Goal: Information Seeking & Learning: Learn about a topic

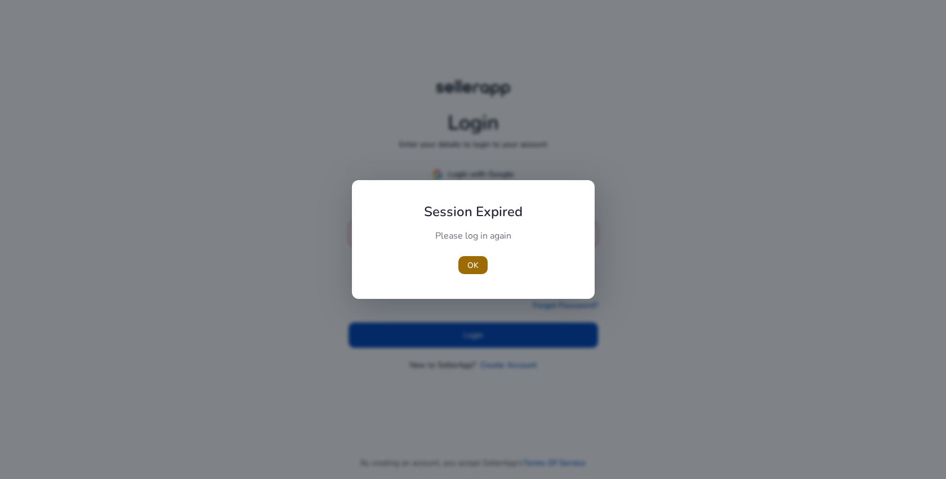
click at [464, 273] on span "button" at bounding box center [472, 265] width 29 height 27
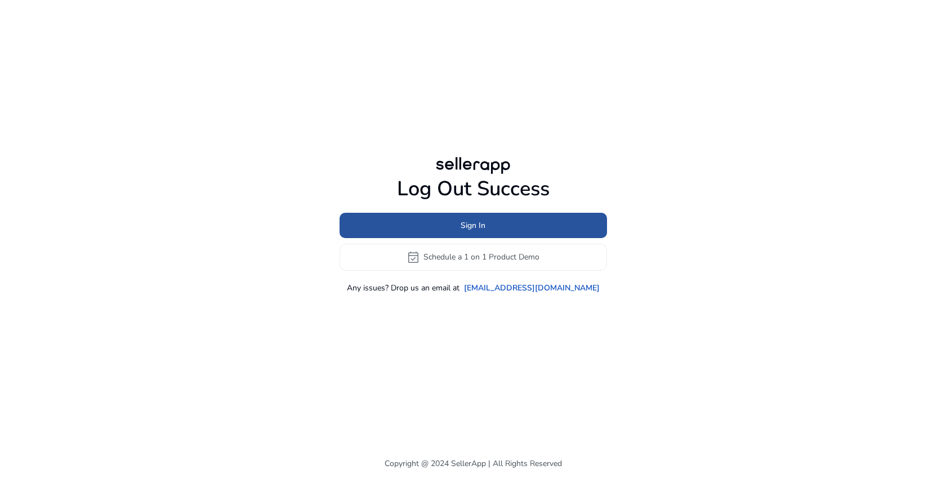
click at [486, 232] on span at bounding box center [474, 225] width 268 height 27
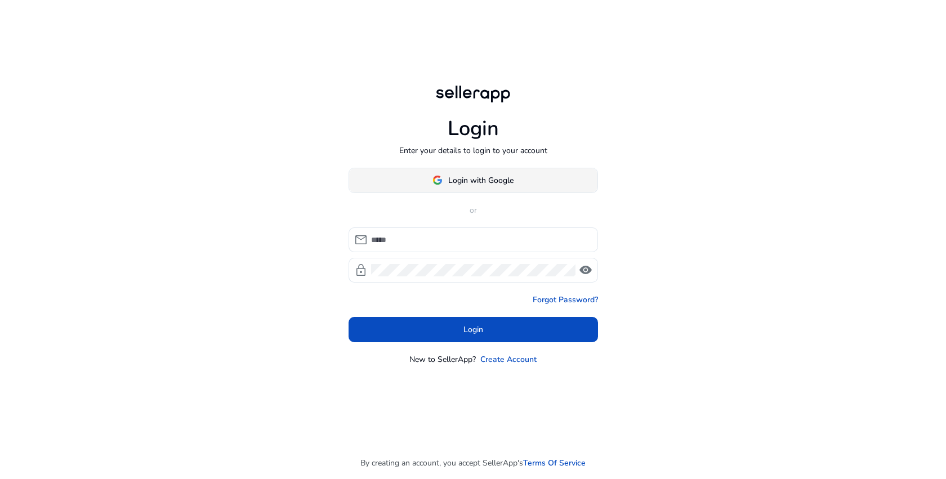
click at [501, 177] on span "Login with Google" at bounding box center [480, 181] width 65 height 12
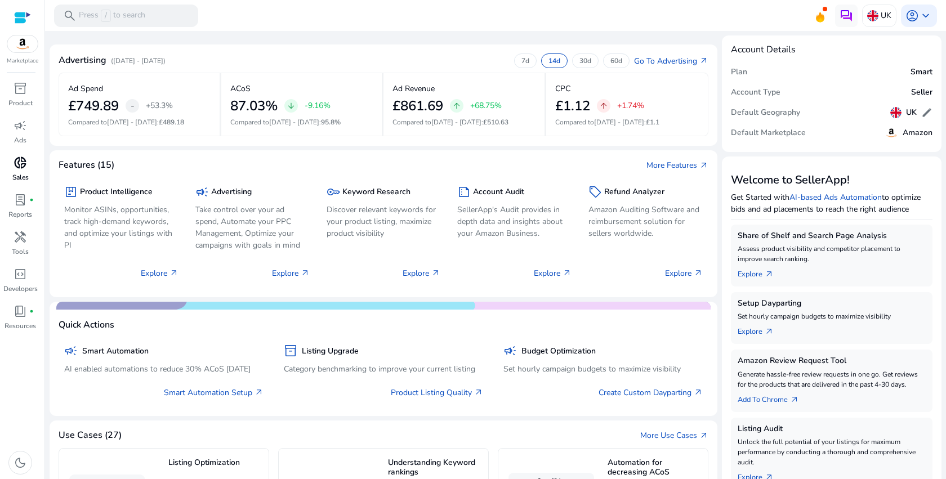
click at [23, 161] on span "donut_small" at bounding box center [21, 163] width 14 height 14
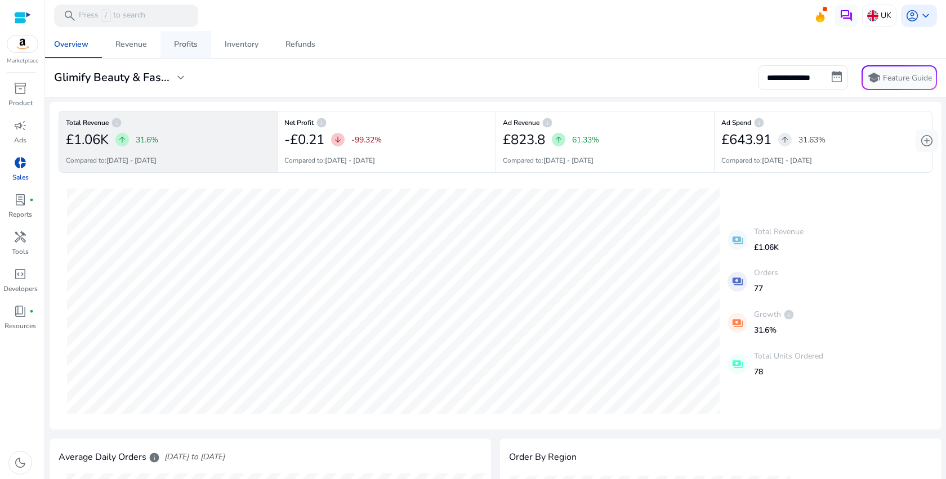
click at [189, 52] on span "Profits" at bounding box center [186, 44] width 24 height 27
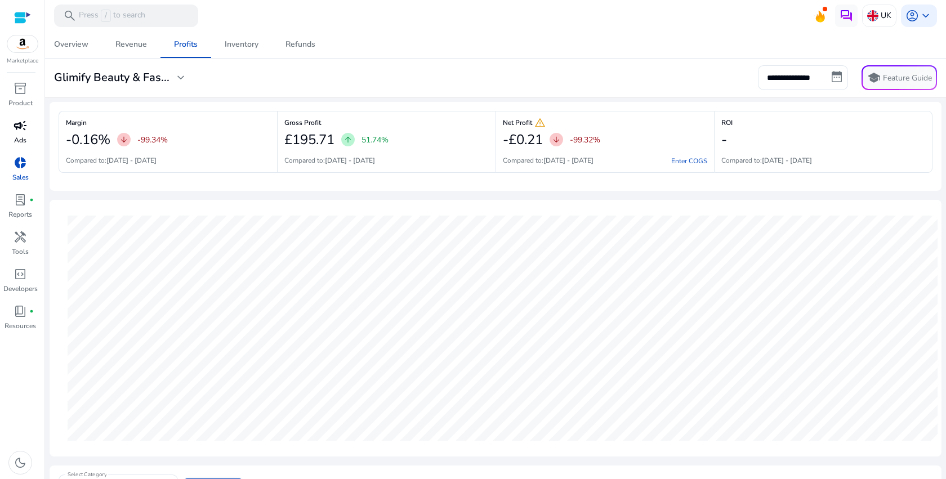
click at [30, 131] on div "campaign" at bounding box center [21, 126] width 32 height 18
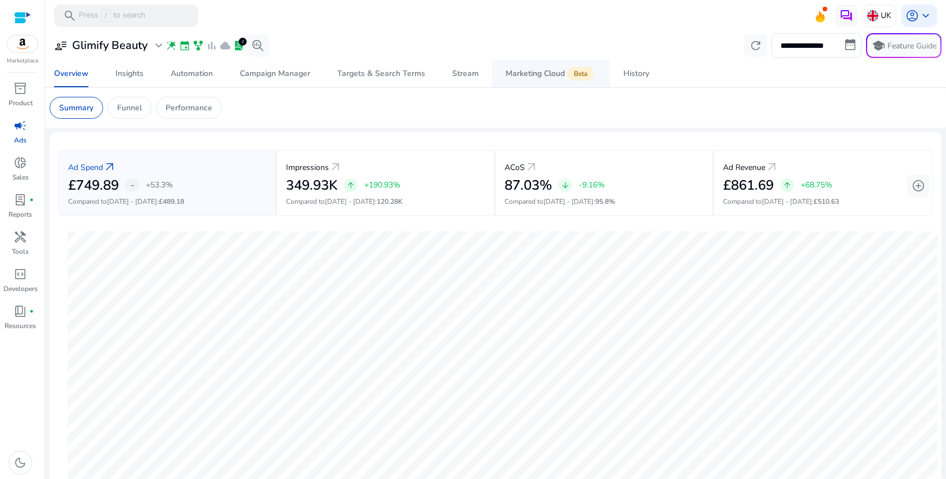
click at [516, 66] on span "Marketing Cloud Beta" at bounding box center [551, 73] width 91 height 27
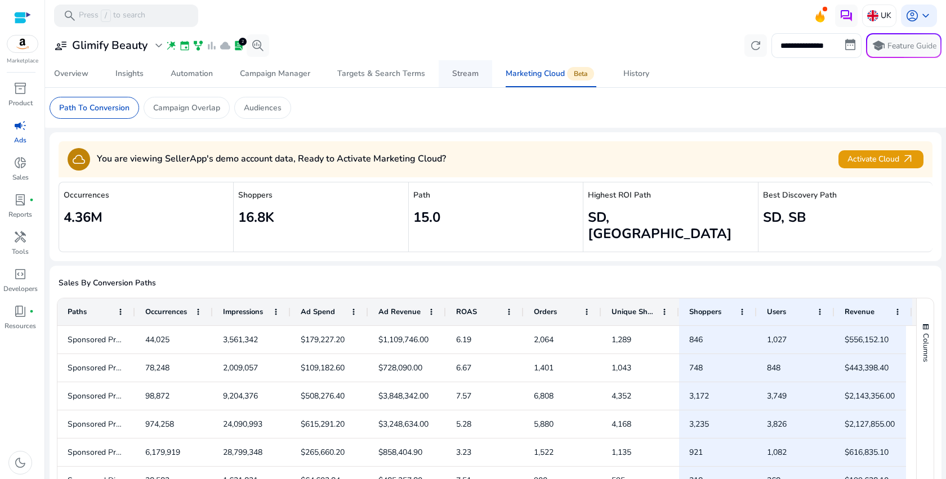
click at [470, 77] on div "Stream" at bounding box center [465, 74] width 26 height 8
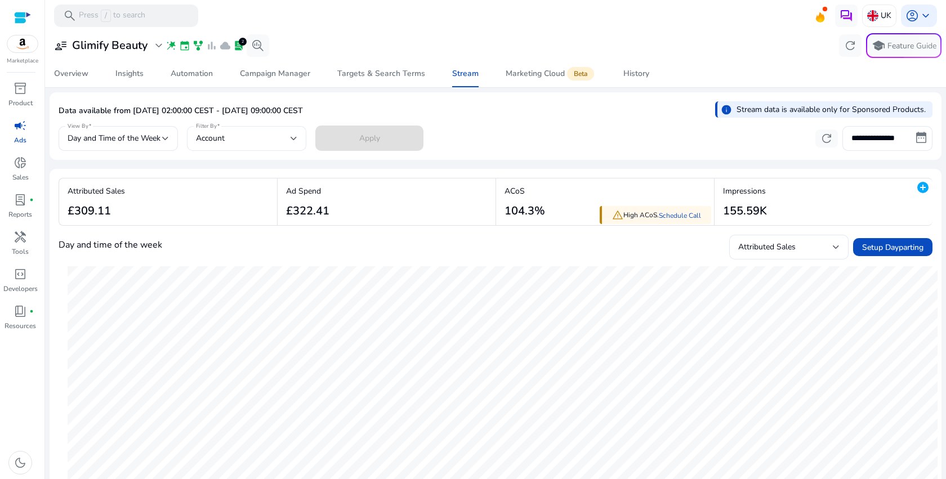
click at [281, 132] on div "Account" at bounding box center [243, 138] width 95 height 12
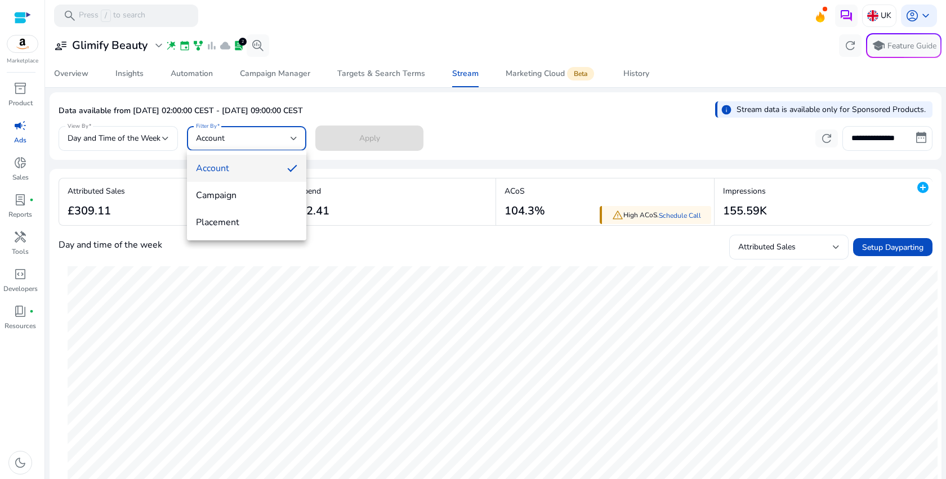
click at [465, 148] on div at bounding box center [473, 239] width 946 height 479
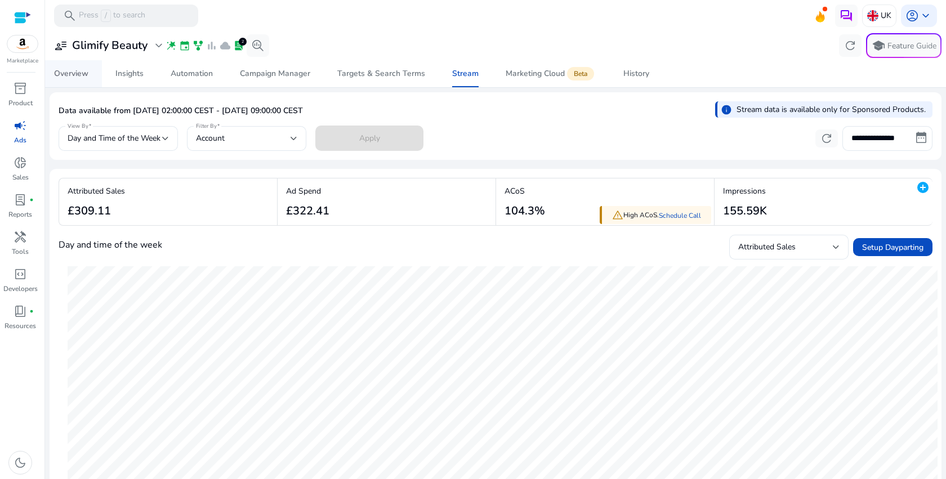
click at [69, 65] on span "Overview" at bounding box center [71, 73] width 34 height 27
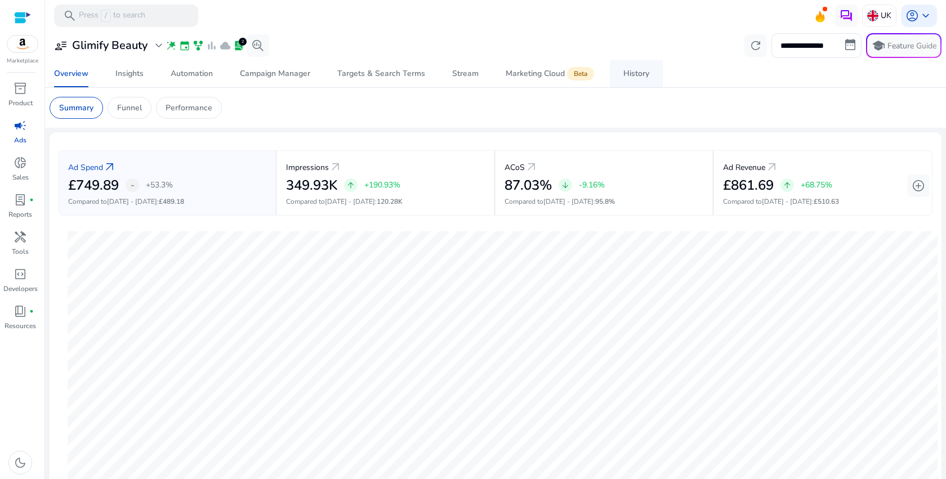
click at [631, 77] on div "History" at bounding box center [637, 74] width 26 height 8
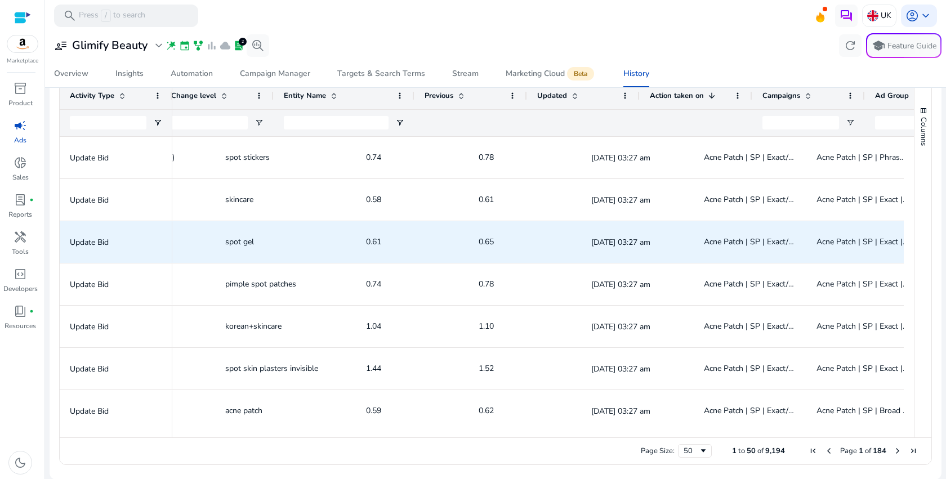
scroll to position [0, 427]
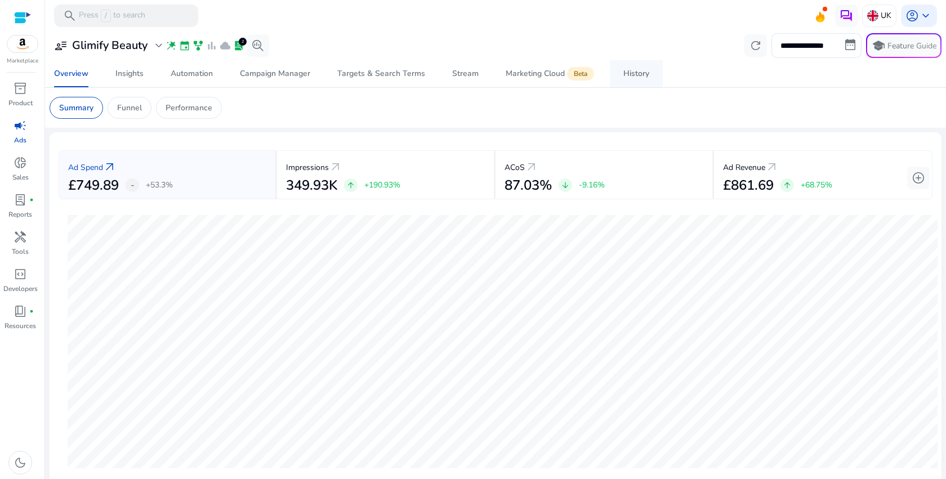
click at [629, 78] on div "History" at bounding box center [637, 74] width 26 height 8
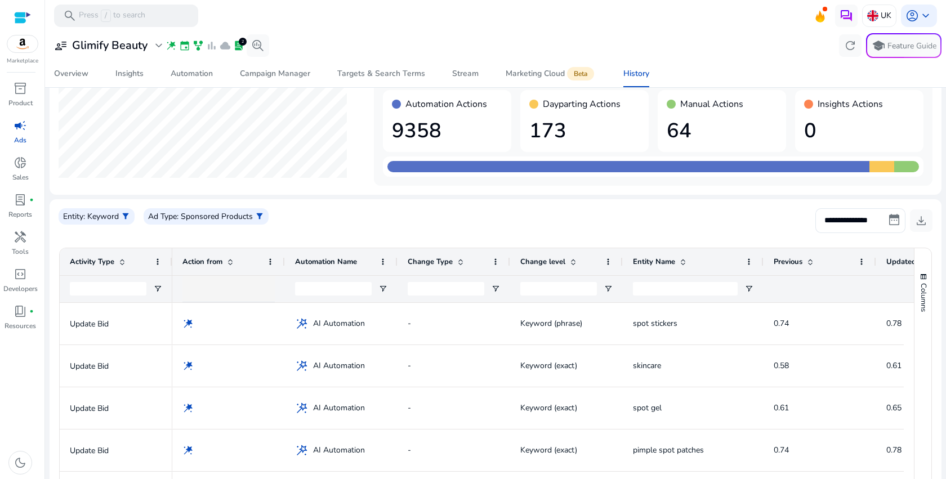
scroll to position [231, 0]
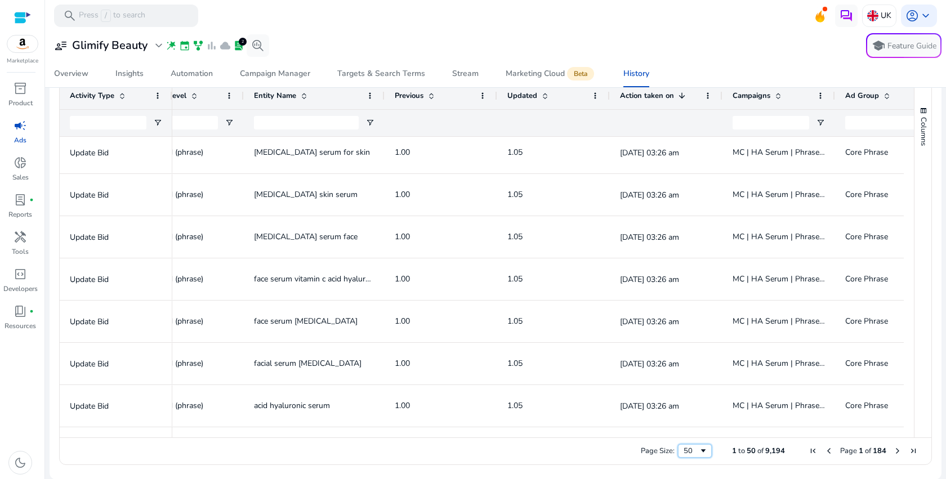
click at [684, 447] on div "50" at bounding box center [691, 451] width 15 height 10
click at [893, 451] on span "Next Page" at bounding box center [897, 451] width 9 height 9
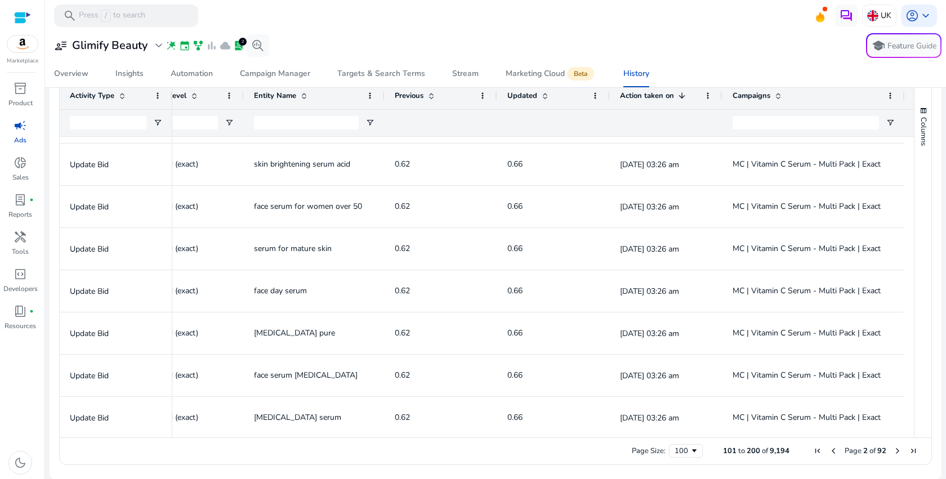
drag, startPoint x: 835, startPoint y: 98, endPoint x: 905, endPoint y: 98, distance: 69.8
click at [905, 98] on div at bounding box center [904, 95] width 5 height 27
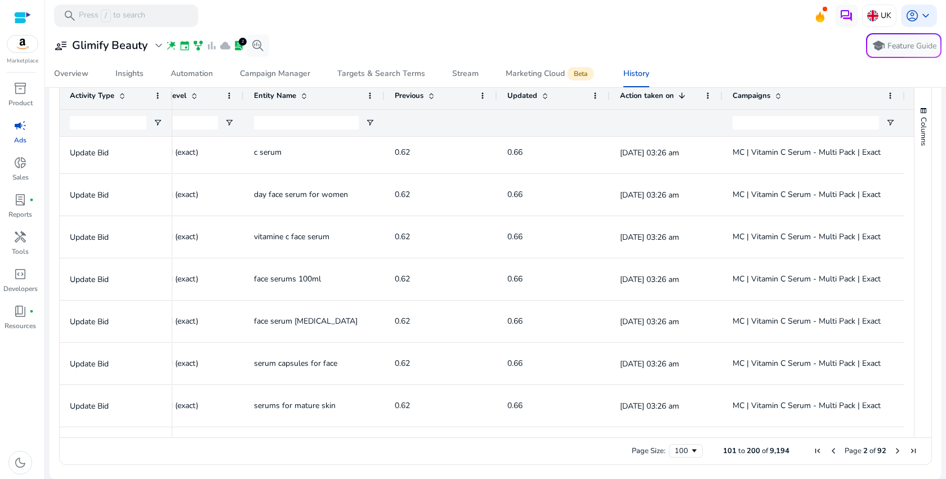
click at [893, 453] on span "Next Page" at bounding box center [897, 451] width 9 height 9
click at [895, 453] on span "Next Page" at bounding box center [897, 451] width 9 height 9
click at [893, 450] on span "Next Page" at bounding box center [897, 451] width 9 height 9
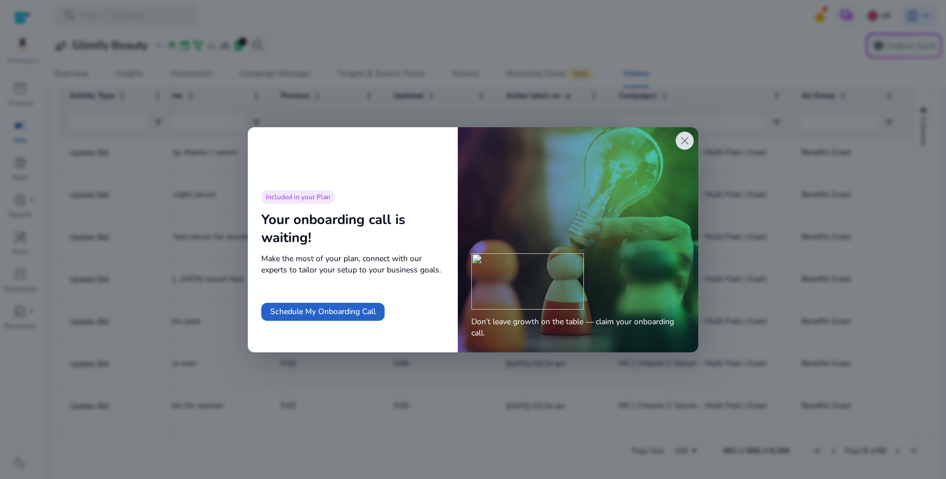
click at [889, 448] on div at bounding box center [473, 239] width 946 height 479
click at [688, 146] on span "close" at bounding box center [685, 141] width 14 height 14
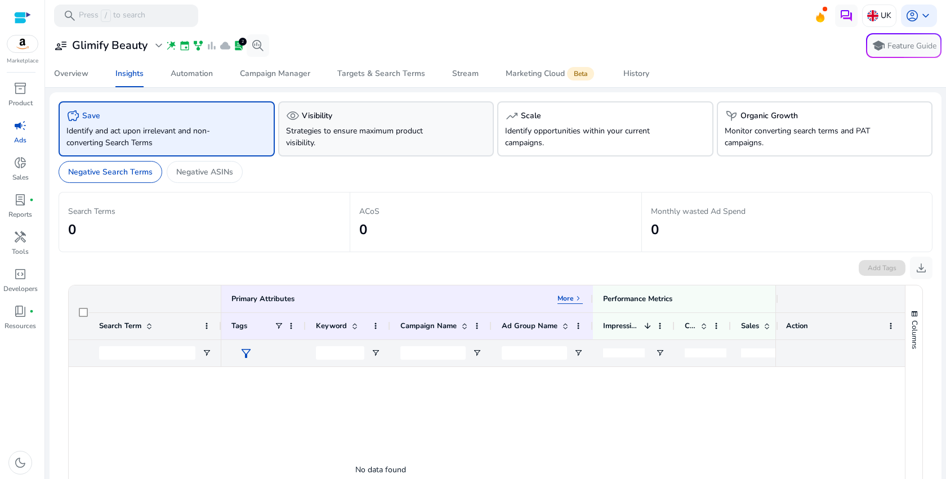
click at [356, 126] on p "Strategies to ensure maximum product visibility." at bounding box center [369, 137] width 167 height 24
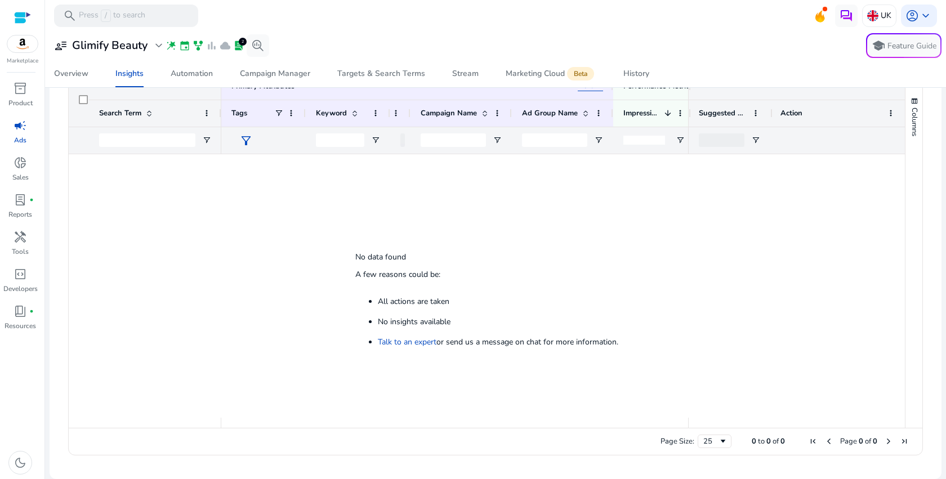
scroll to position [35, 0]
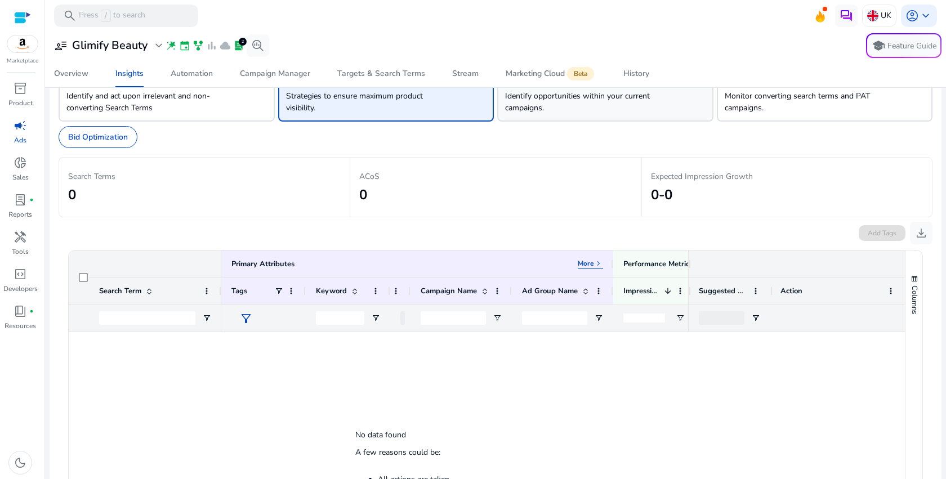
click at [591, 108] on p "Identify opportunities within your current campaigns." at bounding box center [588, 102] width 167 height 24
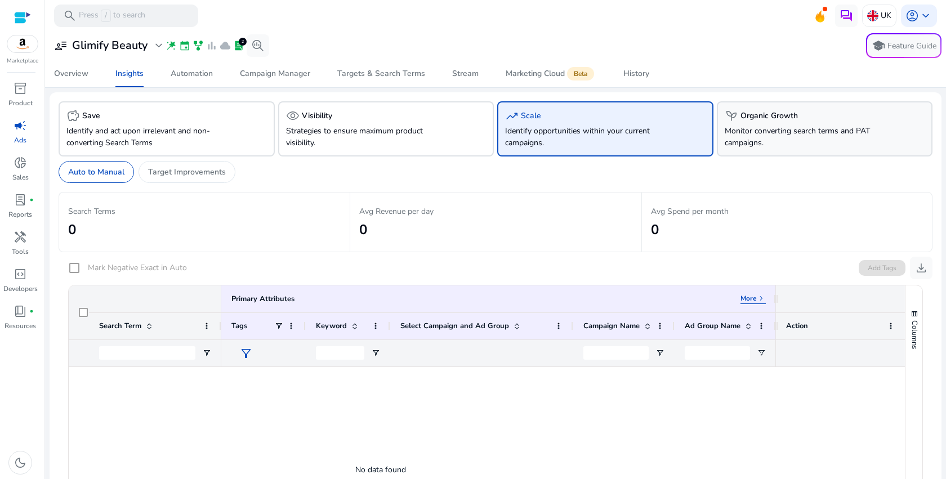
click at [783, 132] on p "Monitor converting search terms and PAT campaigns." at bounding box center [808, 137] width 167 height 24
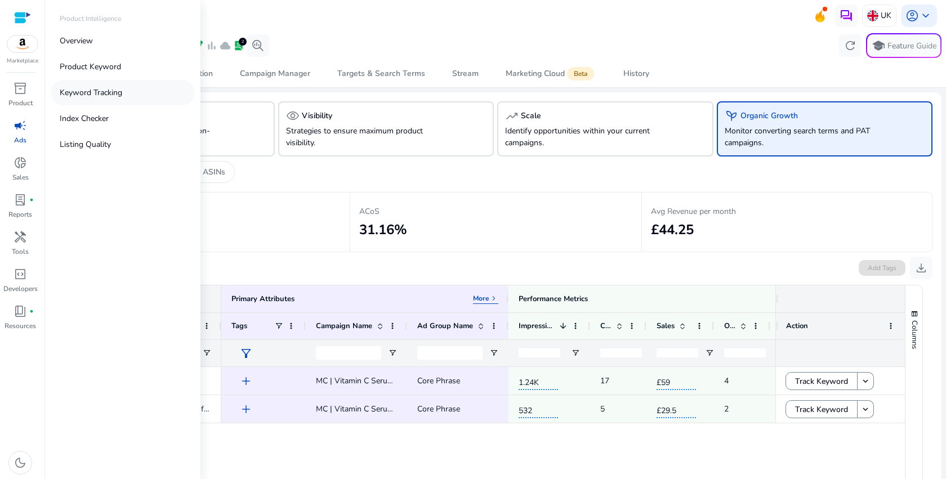
click at [112, 92] on p "Keyword Tracking" at bounding box center [91, 93] width 63 height 12
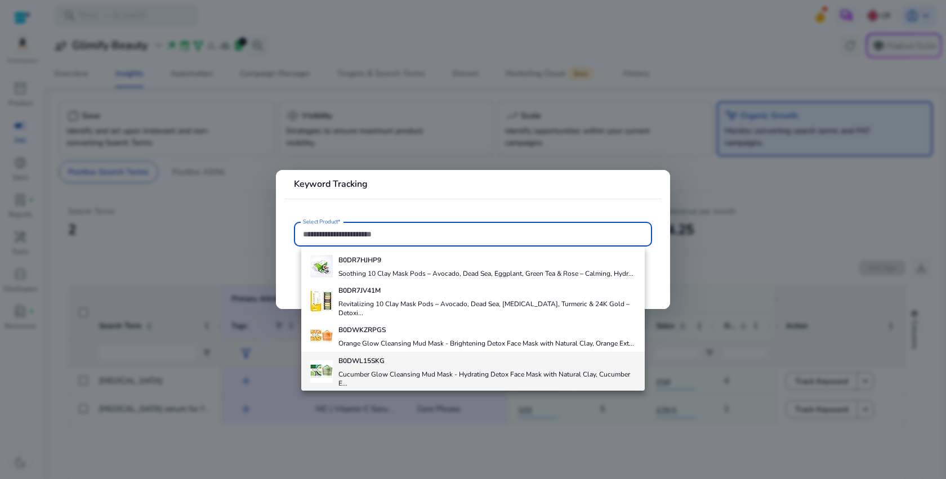
scroll to position [207, 0]
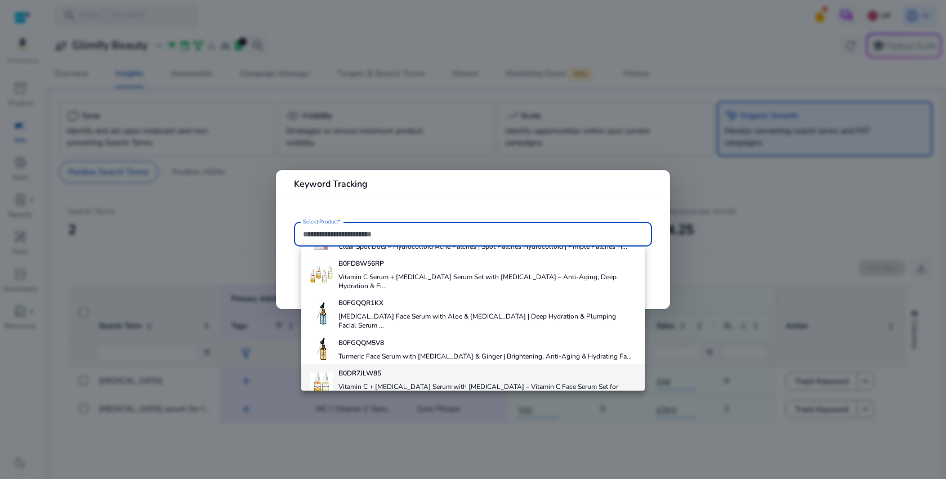
click at [425, 382] on h4 "Vitamin C + Retinol Serum with Hyaluronic Acid – Vitamin C Face Serum Set for A…" at bounding box center [487, 391] width 297 height 18
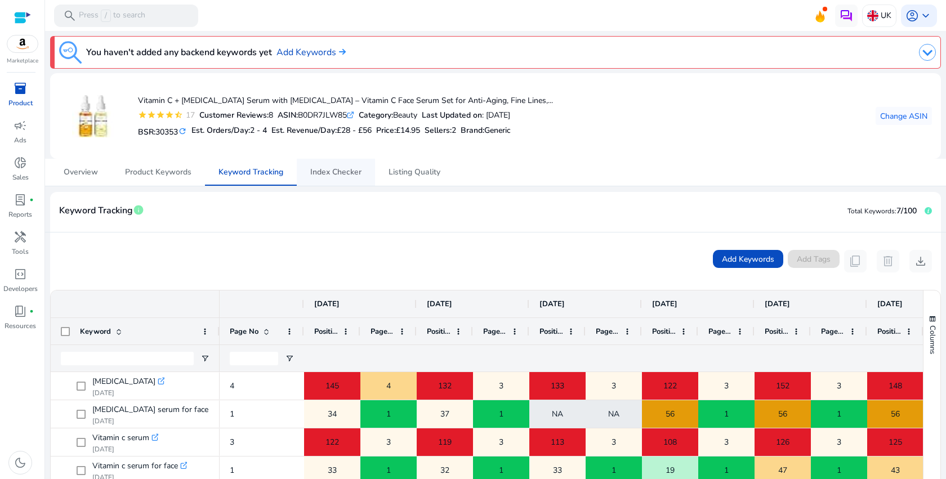
click at [337, 166] on span "Index Checker" at bounding box center [335, 172] width 51 height 27
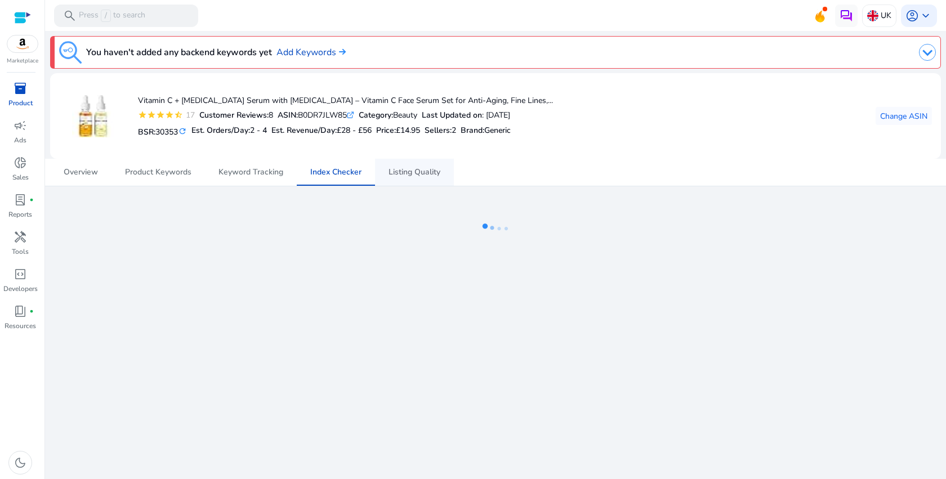
click at [411, 185] on span "Listing Quality" at bounding box center [415, 172] width 52 height 27
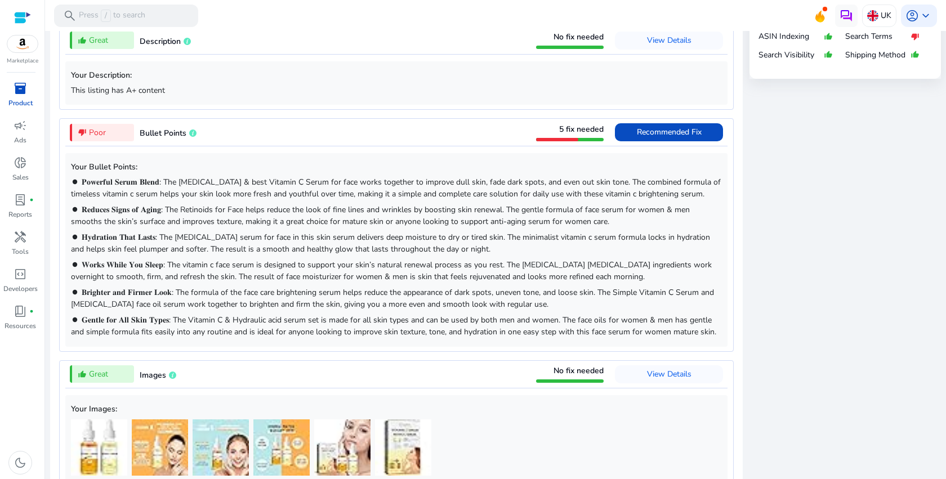
scroll to position [424, 0]
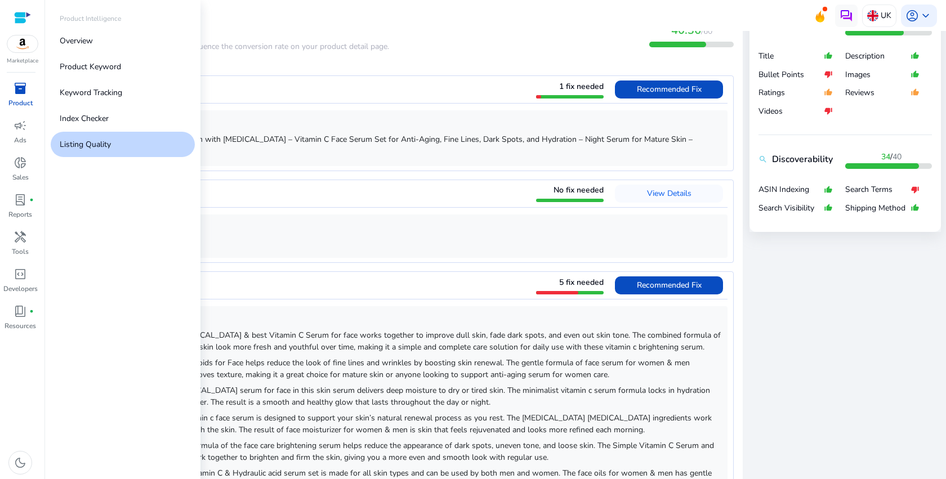
click at [21, 86] on span "inventory_2" at bounding box center [21, 89] width 14 height 14
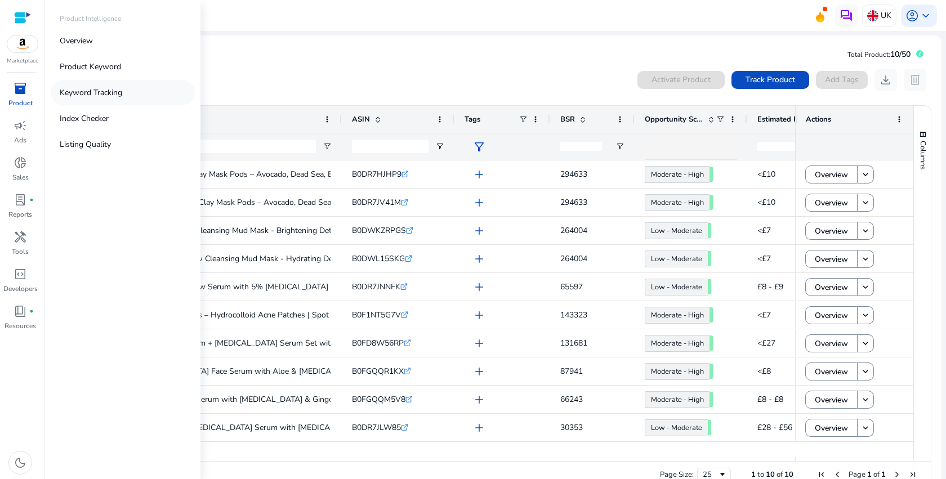
click at [114, 100] on link "Keyword Tracking" at bounding box center [123, 92] width 144 height 25
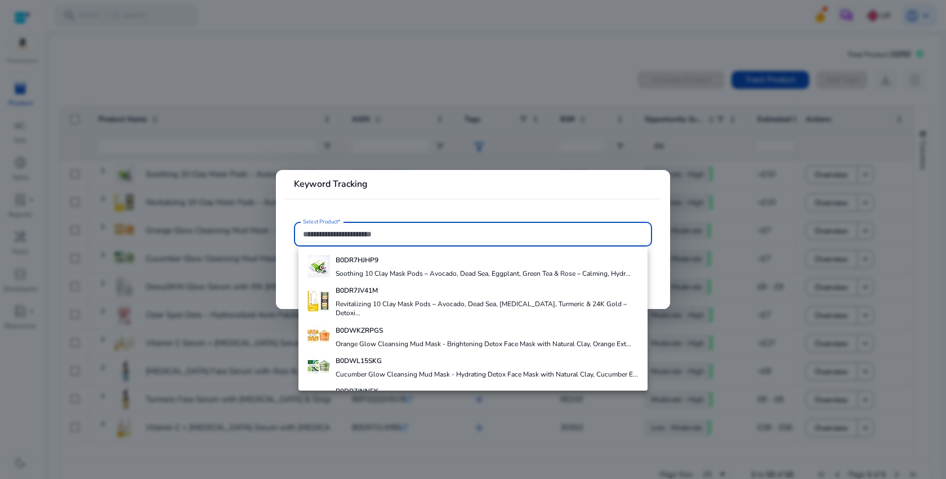
click at [291, 100] on div at bounding box center [473, 239] width 946 height 479
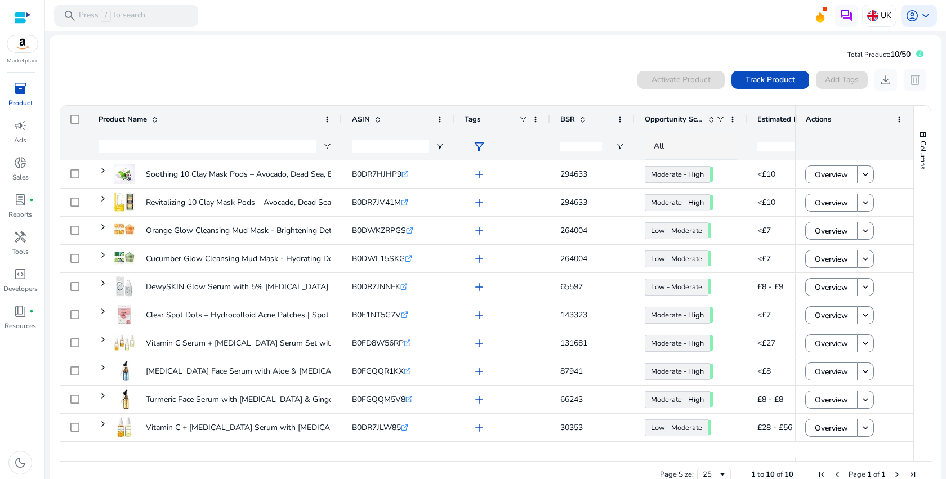
click at [344, 70] on div "0 products selected Activate Product Track Product Add Tags download delete" at bounding box center [495, 80] width 873 height 23
